Goal: Navigation & Orientation: Find specific page/section

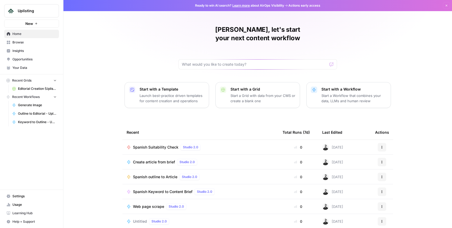
click at [56, 79] on icon "button" at bounding box center [55, 80] width 4 height 4
click at [56, 79] on icon "button" at bounding box center [55, 81] width 4 height 4
click at [24, 40] on span "Browse" at bounding box center [34, 42] width 44 height 5
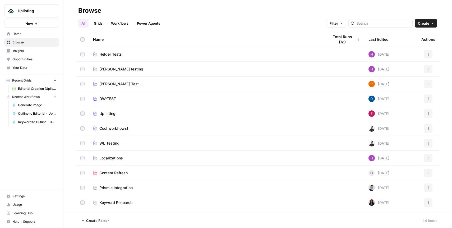
click at [120, 22] on link "Workflows" at bounding box center [120, 23] width 24 height 8
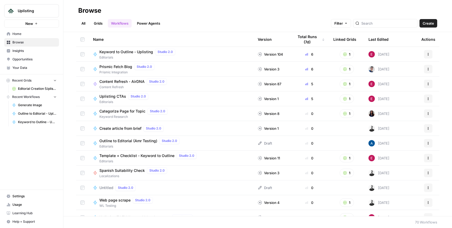
click at [100, 22] on link "Grids" at bounding box center [98, 23] width 15 height 8
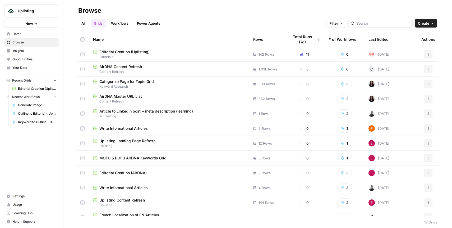
click at [81, 25] on link "All" at bounding box center [83, 23] width 10 height 8
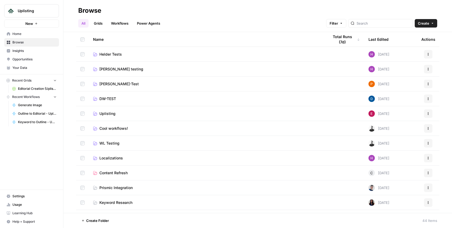
click at [122, 22] on link "Workflows" at bounding box center [120, 23] width 24 height 8
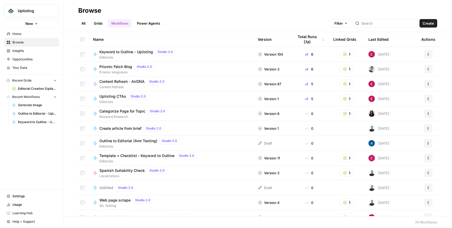
click at [95, 22] on link "Grids" at bounding box center [98, 23] width 15 height 8
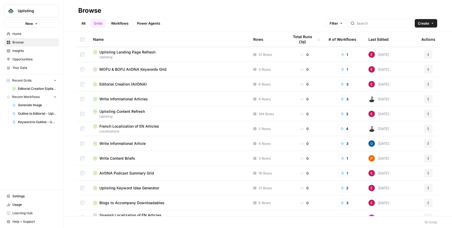
scroll to position [98, 0]
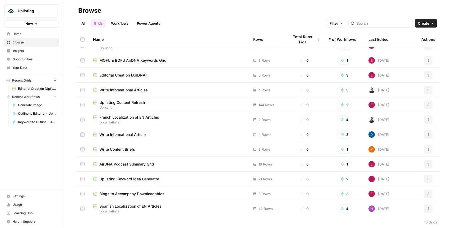
click at [32, 197] on span "Settings" at bounding box center [34, 196] width 44 height 5
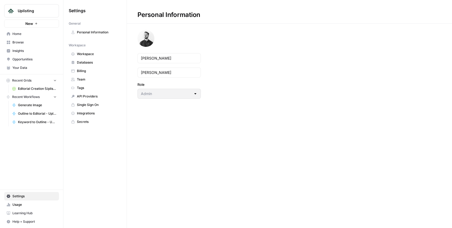
click at [90, 80] on span "Team" at bounding box center [98, 79] width 42 height 5
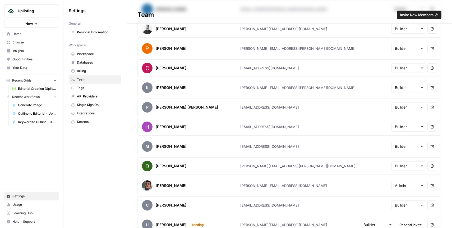
scroll to position [409, 0]
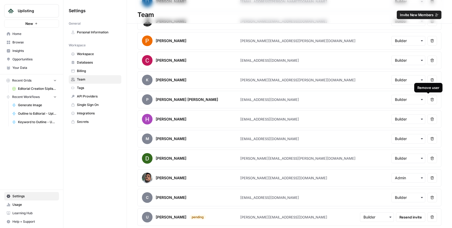
click at [431, 99] on icon "button" at bounding box center [433, 100] width 4 height 4
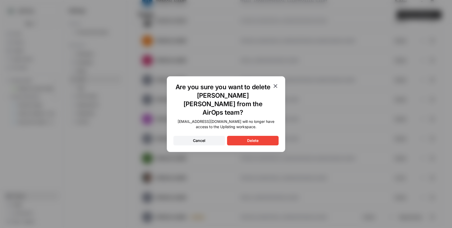
click at [276, 89] on icon "button" at bounding box center [275, 86] width 6 height 6
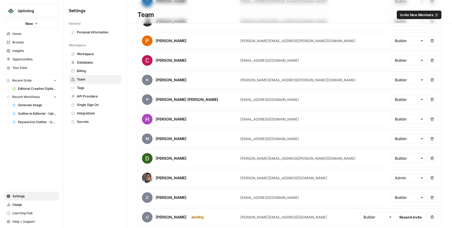
scroll to position [408, 0]
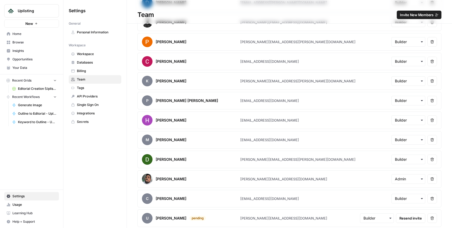
click at [431, 160] on icon "button" at bounding box center [433, 159] width 4 height 4
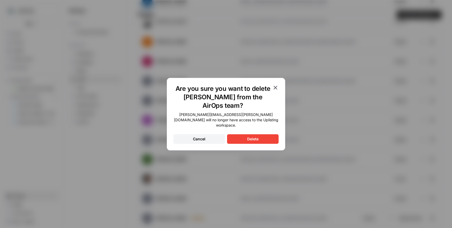
click at [263, 136] on button "Delete" at bounding box center [253, 139] width 52 height 10
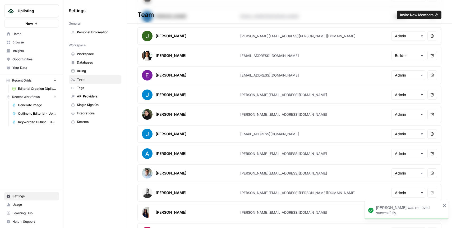
scroll to position [0, 0]
